Goal: Transaction & Acquisition: Download file/media

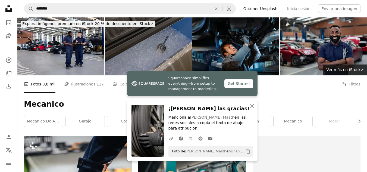
scroll to position [951, 0]
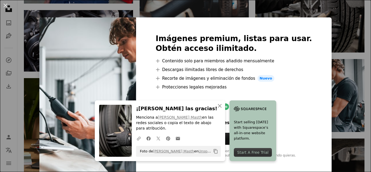
click at [358, 71] on div "An X shape Imágenes premium, listas para usar. Obtén acceso ilimitado. A plus s…" at bounding box center [185, 86] width 371 height 172
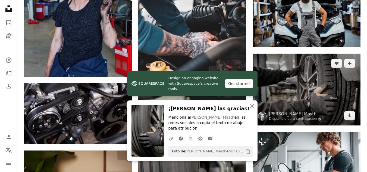
scroll to position [870, 0]
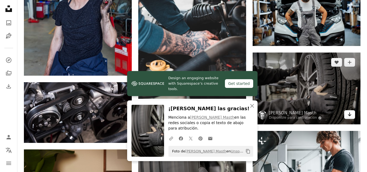
click at [345, 113] on link "Arrow pointing down" at bounding box center [349, 114] width 11 height 9
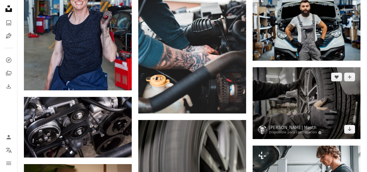
scroll to position [0, 0]
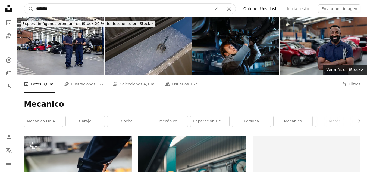
click at [103, 9] on input "********" at bounding box center [121, 9] width 177 height 10
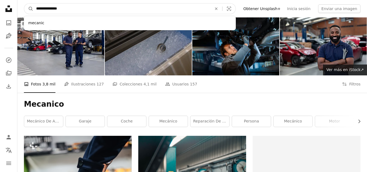
type input "**********"
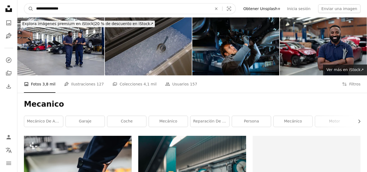
click button "A magnifying glass" at bounding box center [28, 9] width 9 height 10
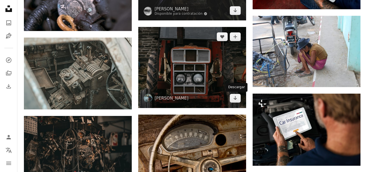
scroll to position [1304, 0]
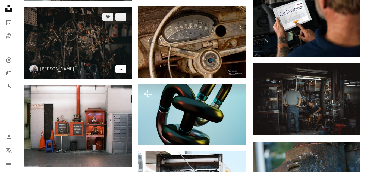
click at [125, 69] on link "Arrow pointing down" at bounding box center [120, 69] width 11 height 9
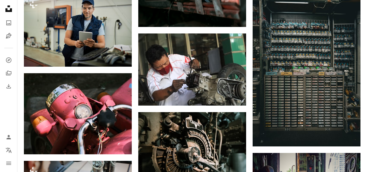
scroll to position [1821, 0]
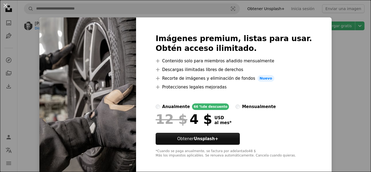
scroll to position [3, 0]
